Goal: Find specific page/section: Find specific page/section

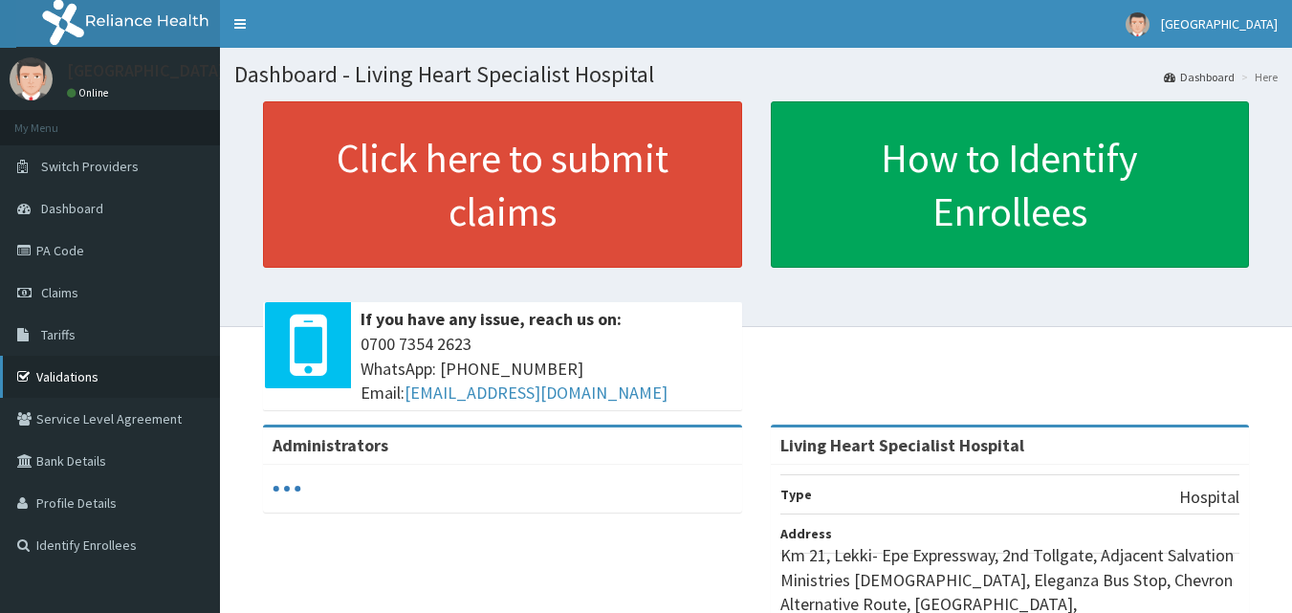
click at [90, 374] on link "Validations" at bounding box center [110, 377] width 220 height 42
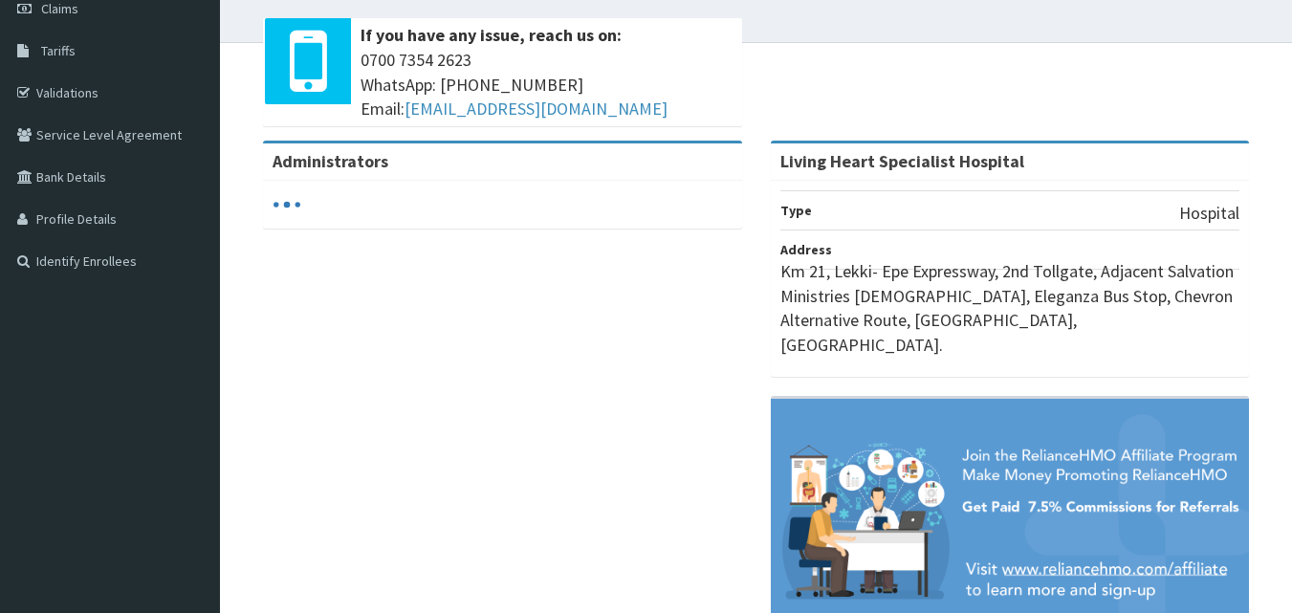
scroll to position [287, 0]
